Goal: Task Accomplishment & Management: Manage account settings

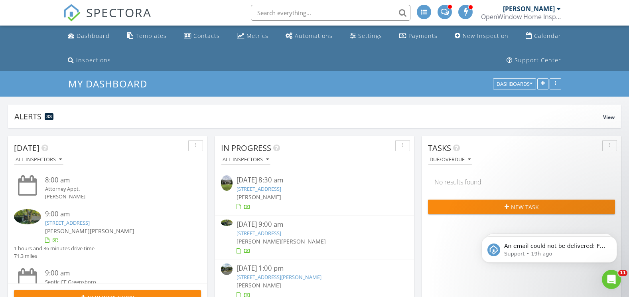
scroll to position [1696, 641]
click at [281, 189] on link "[STREET_ADDRESS]" at bounding box center [259, 188] width 45 height 7
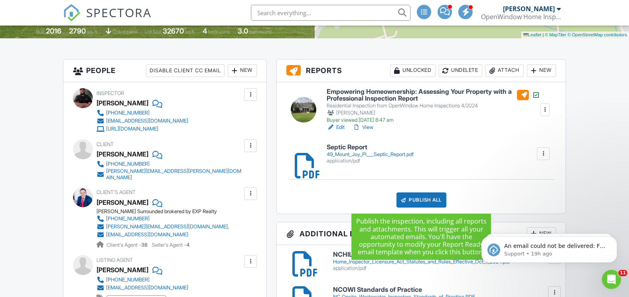
click at [411, 199] on div "Publish All" at bounding box center [422, 199] width 50 height 15
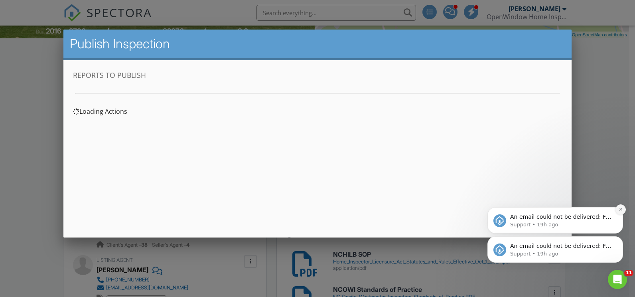
click at [621, 210] on icon "Dismiss notification" at bounding box center [621, 209] width 4 height 4
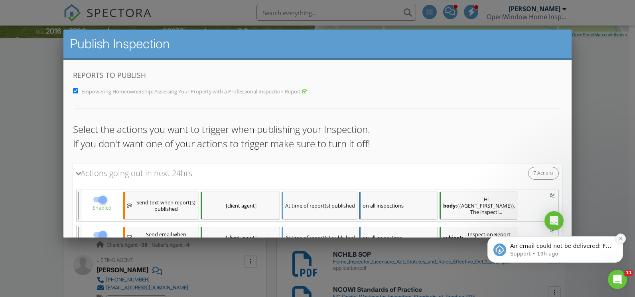
click at [620, 238] on icon "Dismiss notification" at bounding box center [621, 238] width 4 height 4
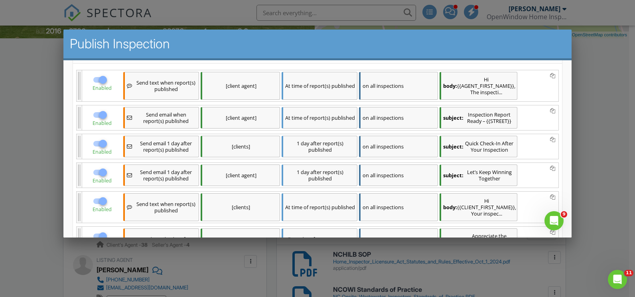
click at [110, 80] on div at bounding box center [103, 80] width 14 height 14
checkbox input "false"
click at [110, 108] on div at bounding box center [103, 115] width 14 height 14
checkbox input "false"
click at [102, 135] on div "Enabled" at bounding box center [101, 146] width 39 height 25
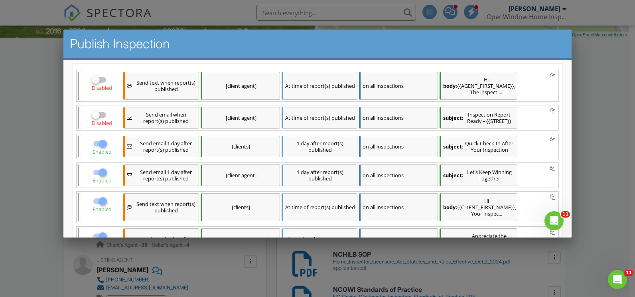
click at [110, 137] on div at bounding box center [103, 144] width 14 height 14
checkbox input "false"
click at [110, 166] on div at bounding box center [103, 173] width 14 height 14
checkbox input "false"
click at [110, 194] on div at bounding box center [103, 201] width 14 height 14
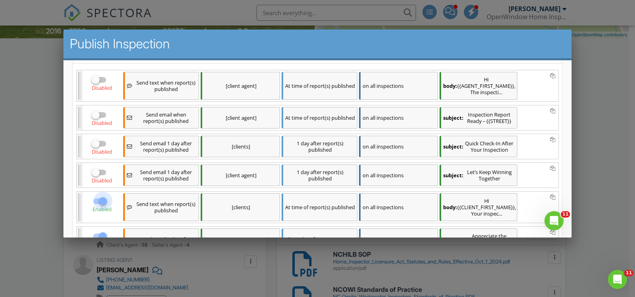
checkbox input "false"
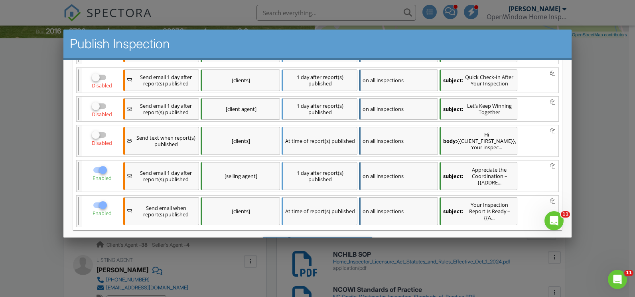
scroll to position [199, 0]
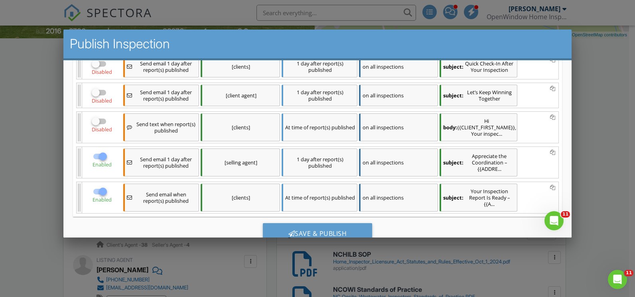
click at [110, 150] on div at bounding box center [103, 157] width 14 height 14
checkbox input "false"
click at [110, 185] on div at bounding box center [103, 192] width 14 height 14
checkbox input "false"
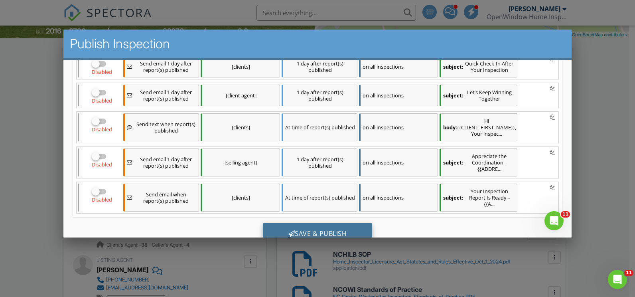
click at [307, 223] on div "Save & Publish" at bounding box center [318, 234] width 110 height 22
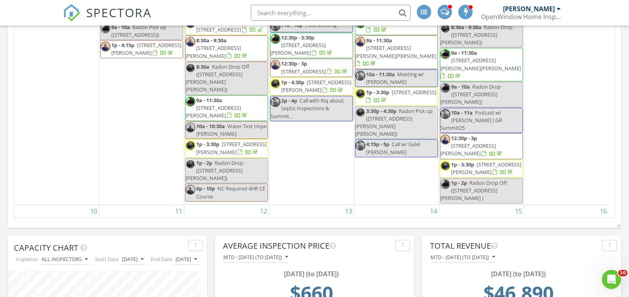
scroll to position [678, 0]
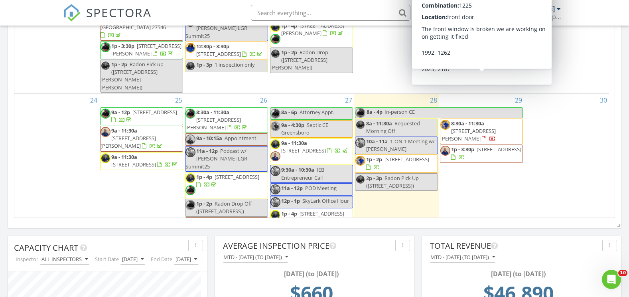
click at [556, 147] on div "30" at bounding box center [566, 170] width 85 height 152
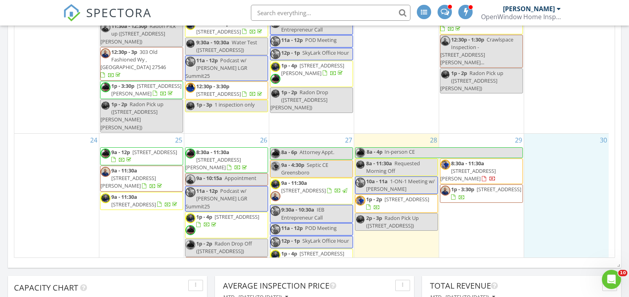
scroll to position [673, 0]
